Goal: Information Seeking & Learning: Learn about a topic

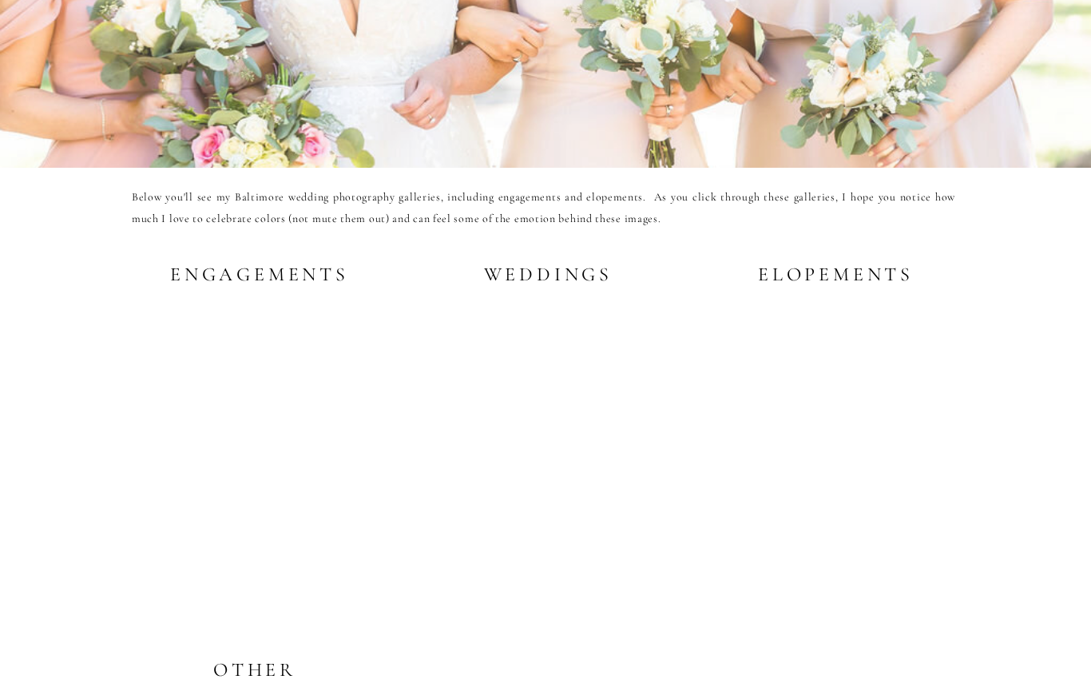
scroll to position [2929, 0]
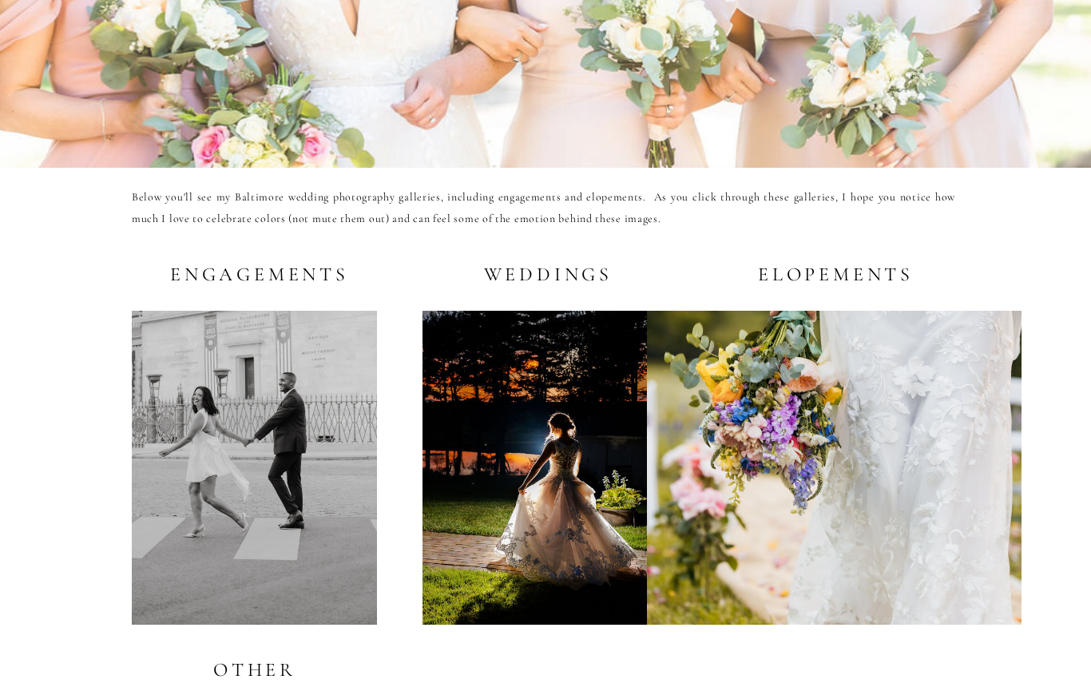
click at [558, 276] on h2 "Weddings" at bounding box center [544, 274] width 137 height 20
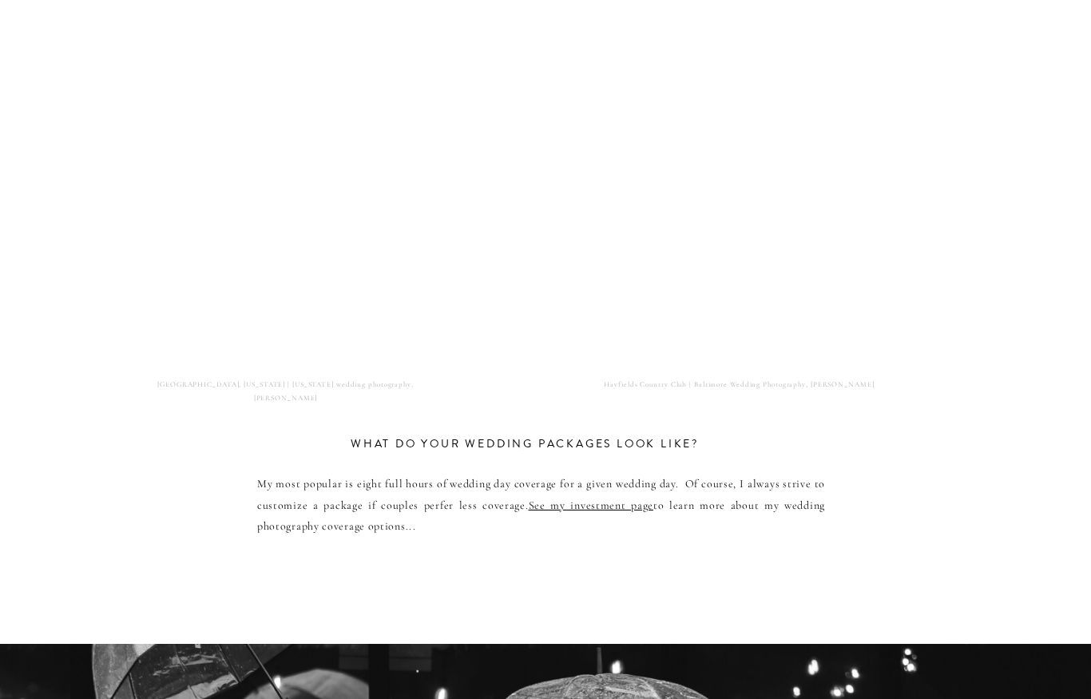
scroll to position [7891, 0]
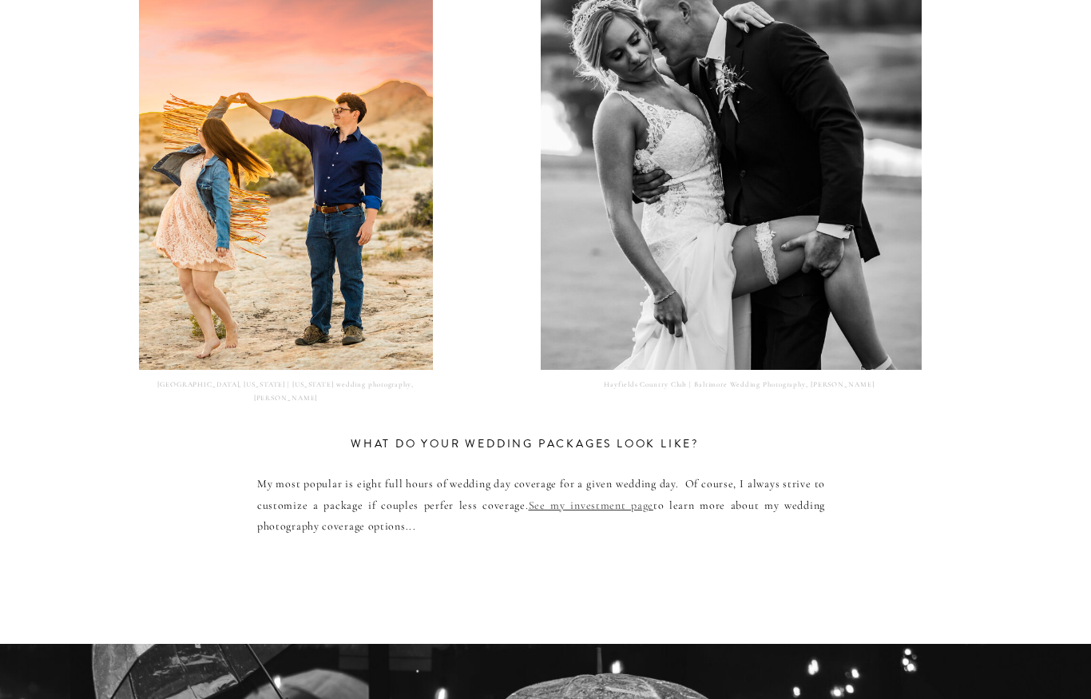
click at [614, 507] on link "See my investment page" at bounding box center [591, 505] width 125 height 14
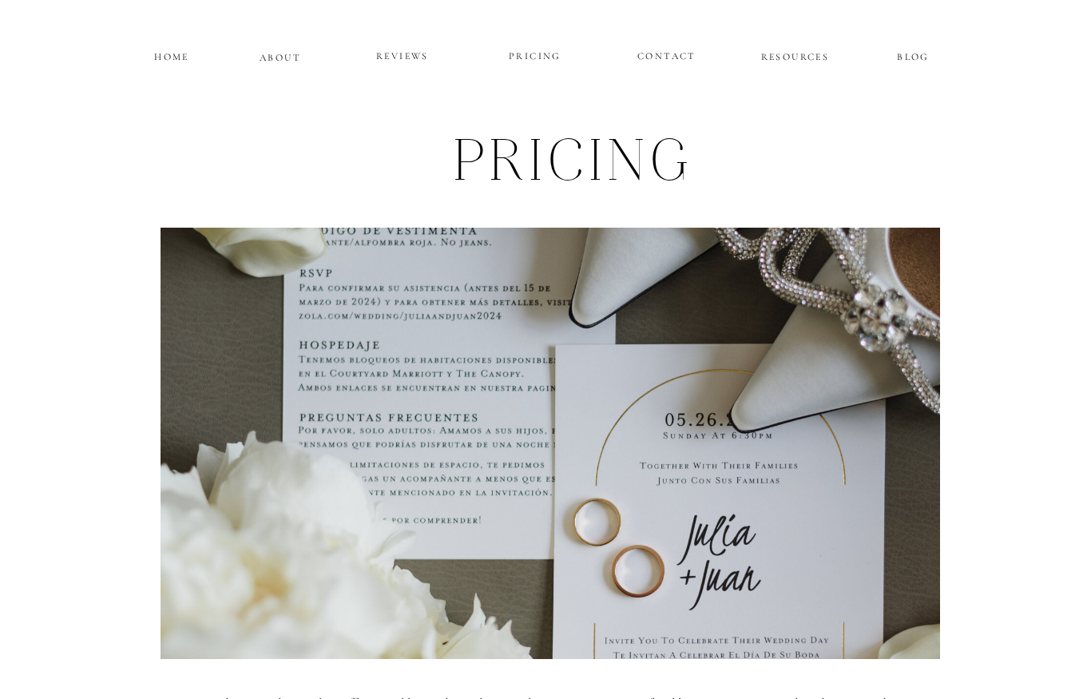
click at [177, 56] on p "HOME" at bounding box center [172, 55] width 40 height 14
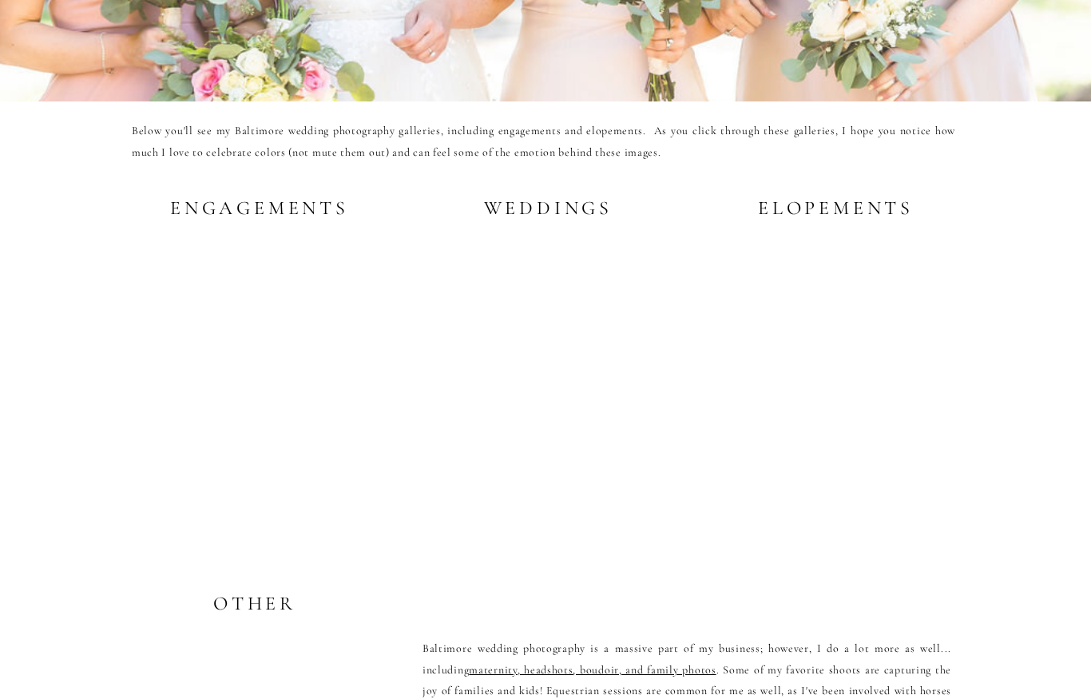
scroll to position [2992, 0]
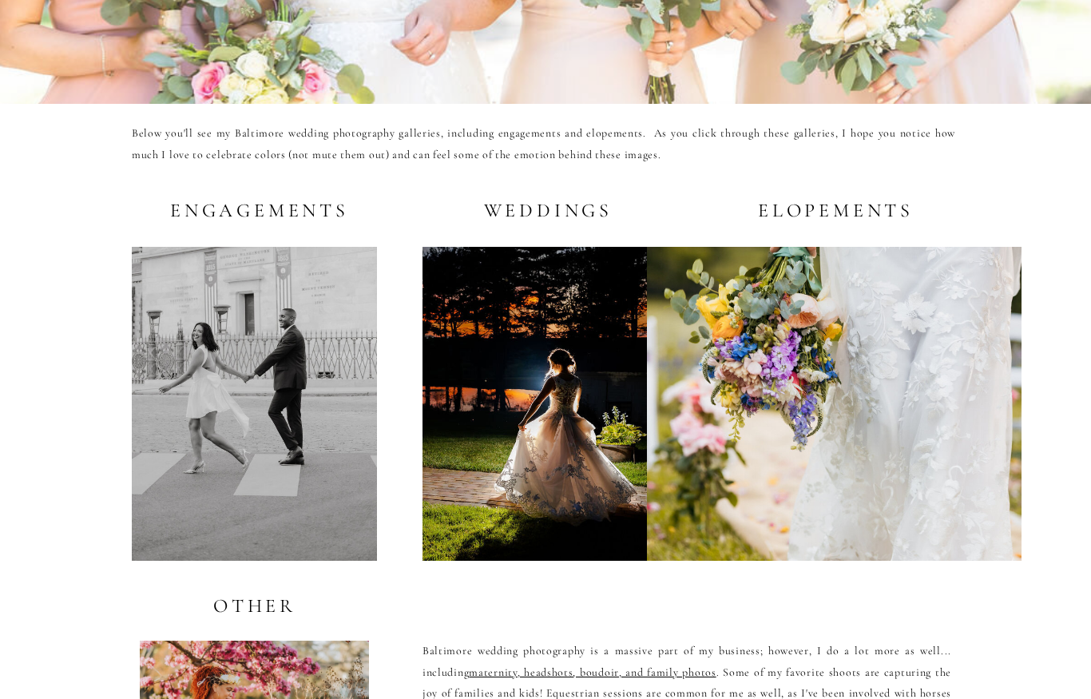
click at [308, 213] on h2 "engagements" at bounding box center [254, 210] width 169 height 20
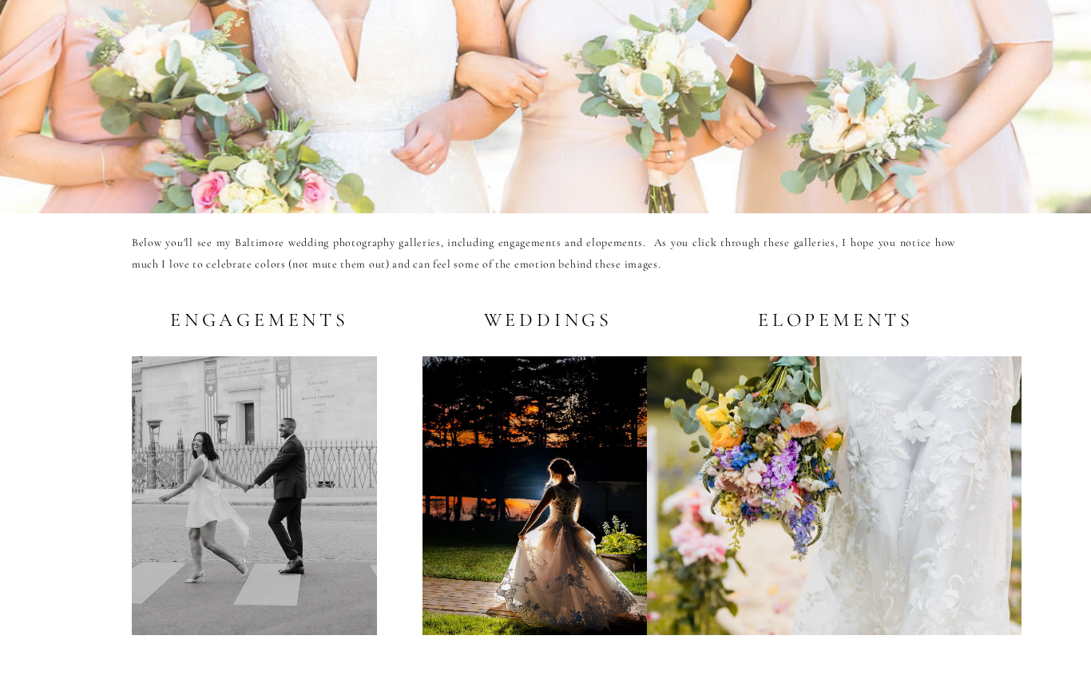
scroll to position [2883, 0]
